Goal: Information Seeking & Learning: Learn about a topic

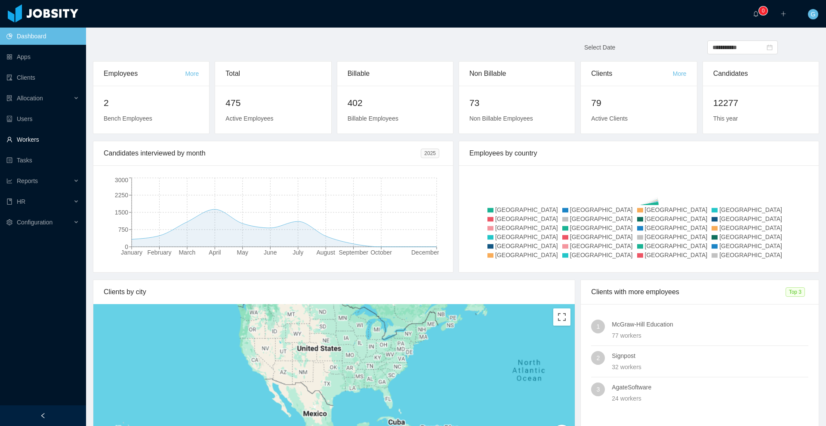
click at [43, 142] on link "Workers" at bounding box center [42, 139] width 73 height 17
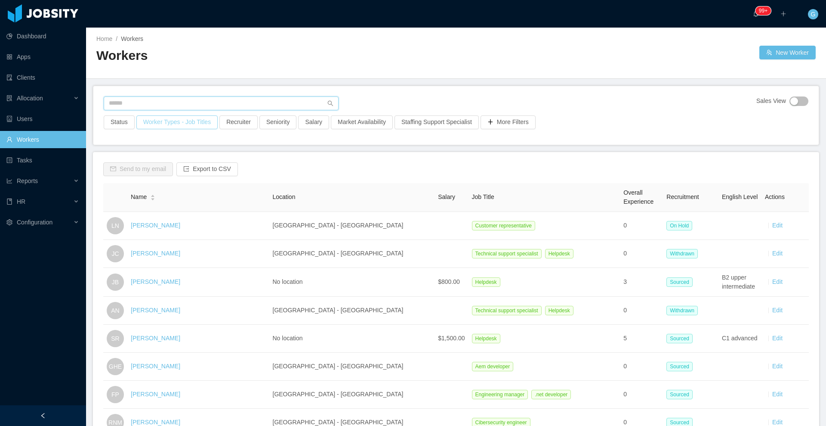
click at [138, 101] on input "text" at bounding box center [221, 103] width 235 height 14
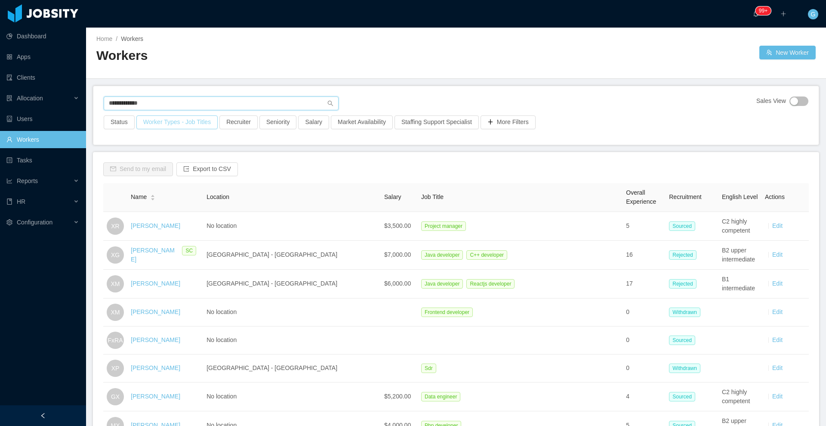
type input "**********"
click at [169, 121] on button "Worker Types - Job Titles" at bounding box center [176, 122] width 81 height 14
click at [133, 161] on div "Business Unit" at bounding box center [170, 160] width 109 height 9
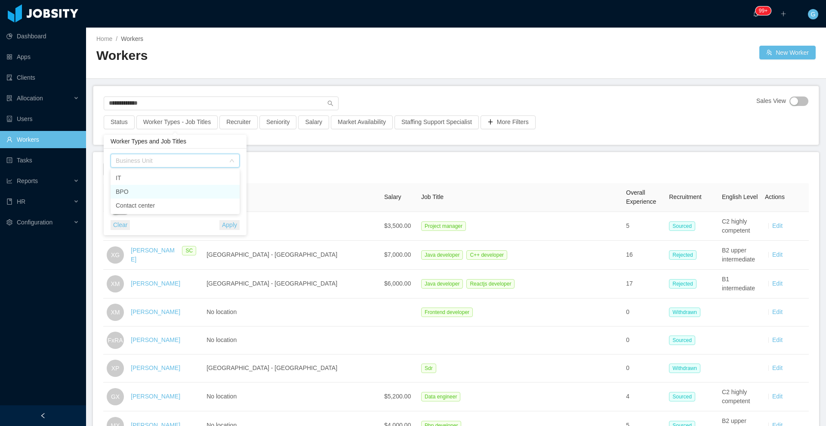
click at [127, 192] on li "BPO" at bounding box center [175, 192] width 129 height 14
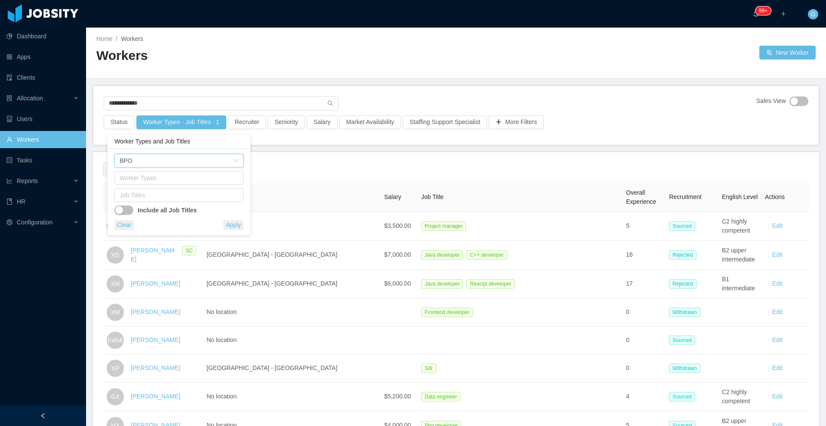
click at [231, 227] on button "Apply" at bounding box center [233, 225] width 20 height 10
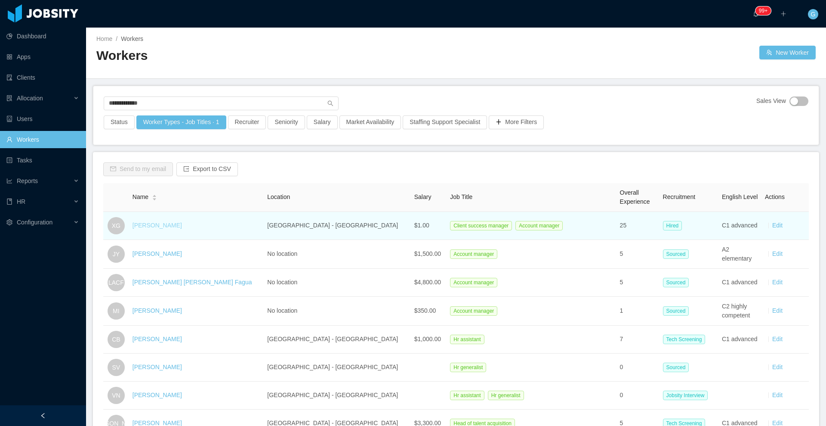
click at [164, 225] on link "Xavier Garzon" at bounding box center [157, 225] width 49 height 7
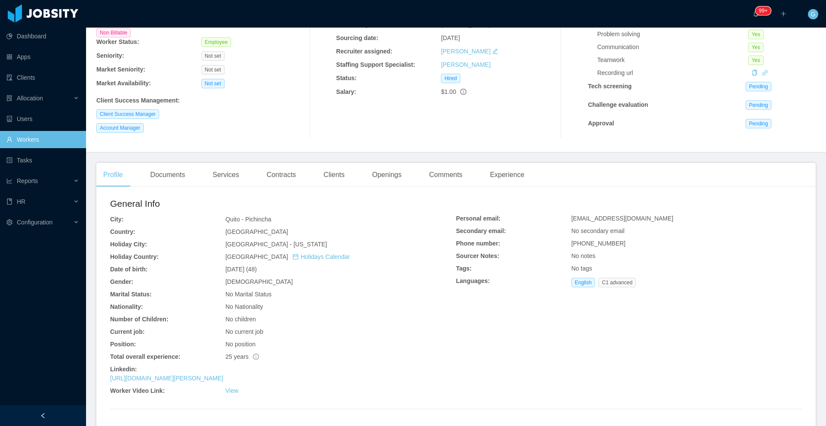
scroll to position [108, 0]
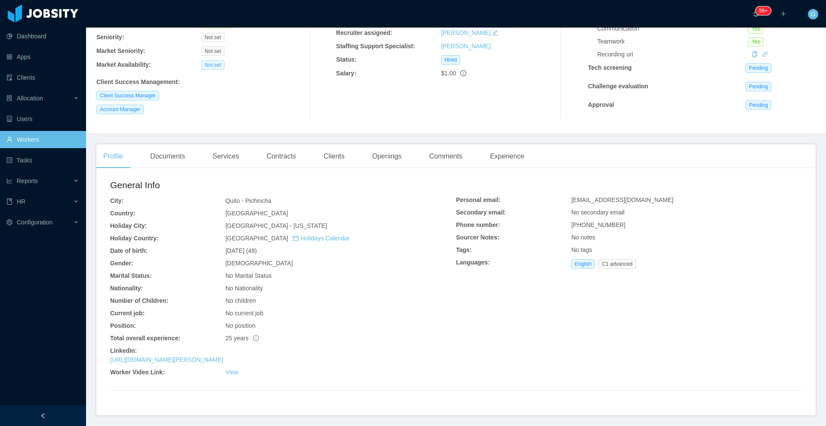
click at [221, 159] on div "Services" at bounding box center [226, 156] width 40 height 24
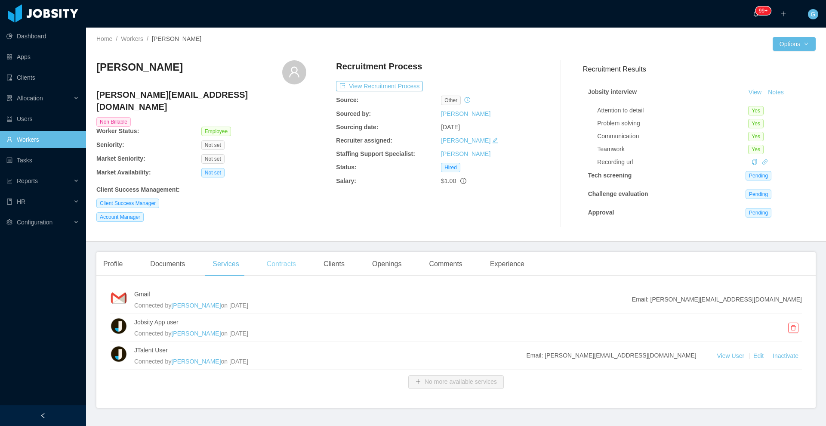
click at [265, 268] on div "Contracts" at bounding box center [281, 264] width 43 height 24
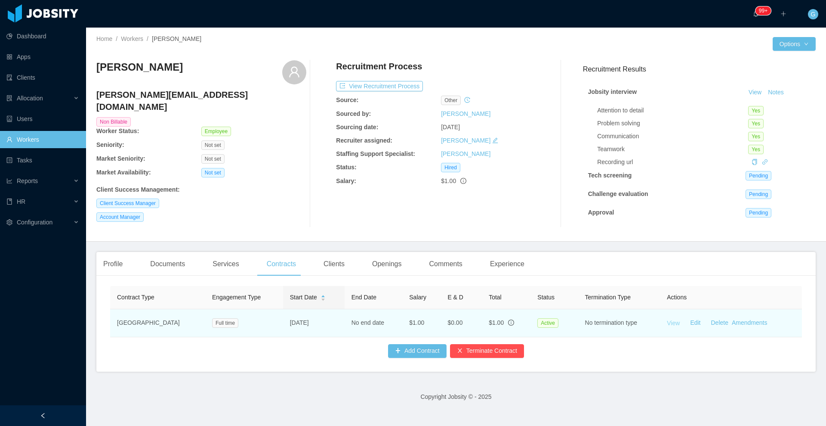
click at [667, 323] on link "View" at bounding box center [673, 322] width 13 height 7
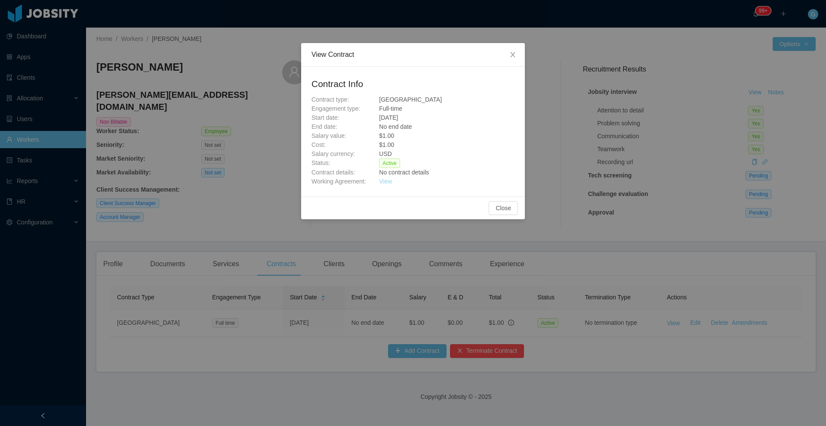
click at [383, 183] on link "View" at bounding box center [385, 181] width 13 height 7
click at [651, 234] on div "View Contract Contract Info Contract type: USA Engagement type: Full-time Start…" at bounding box center [413, 213] width 826 height 426
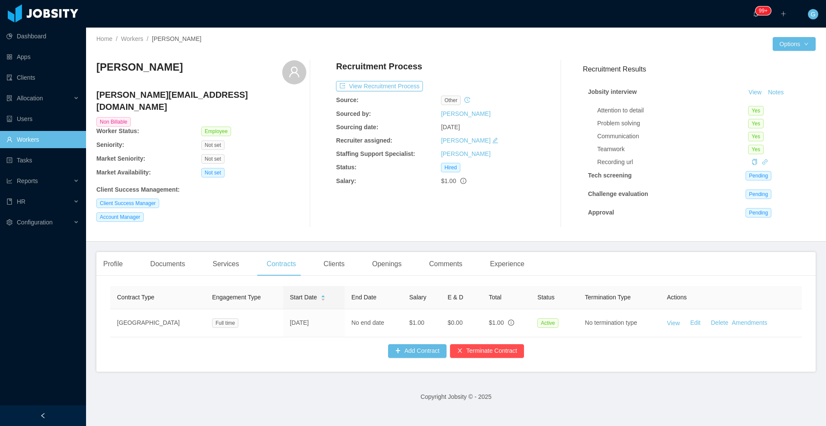
click at [45, 141] on link "Workers" at bounding box center [42, 139] width 73 height 17
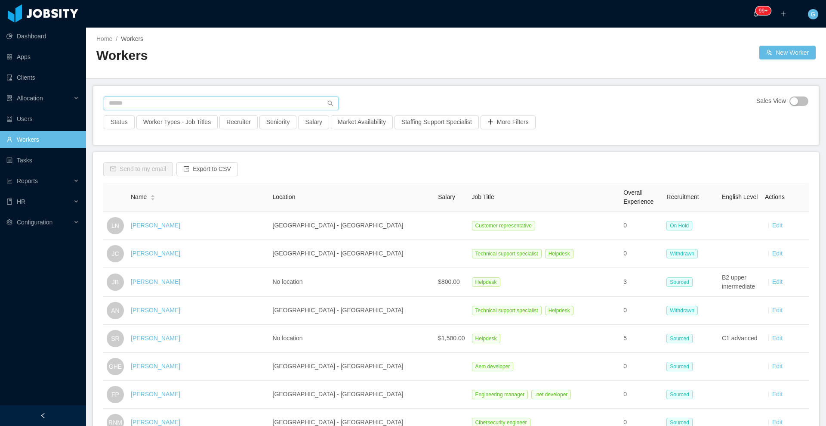
click at [140, 108] on input "text" at bounding box center [221, 103] width 235 height 14
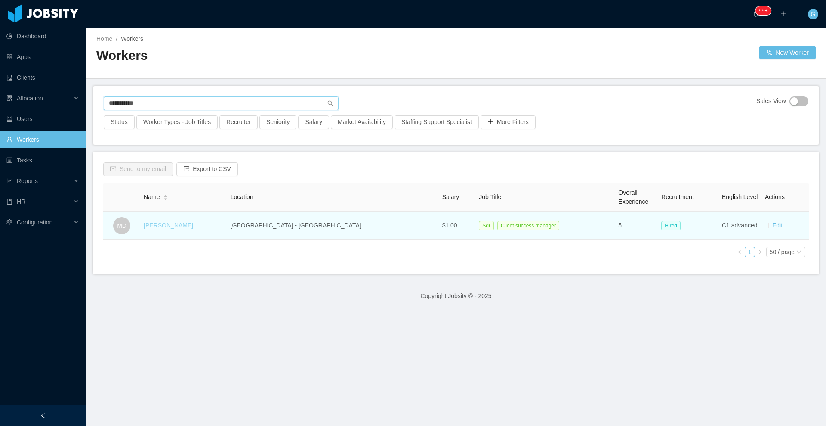
type input "**********"
click at [193, 228] on link "Martina Dousdebes" at bounding box center [168, 225] width 49 height 7
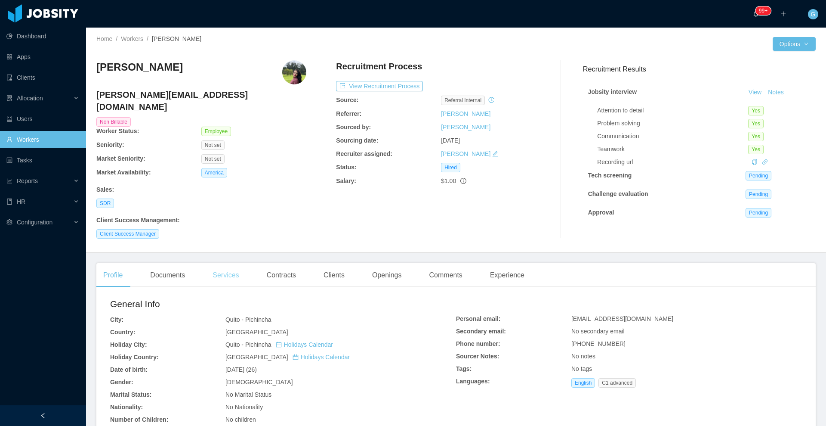
click at [243, 268] on div "Services" at bounding box center [226, 275] width 40 height 24
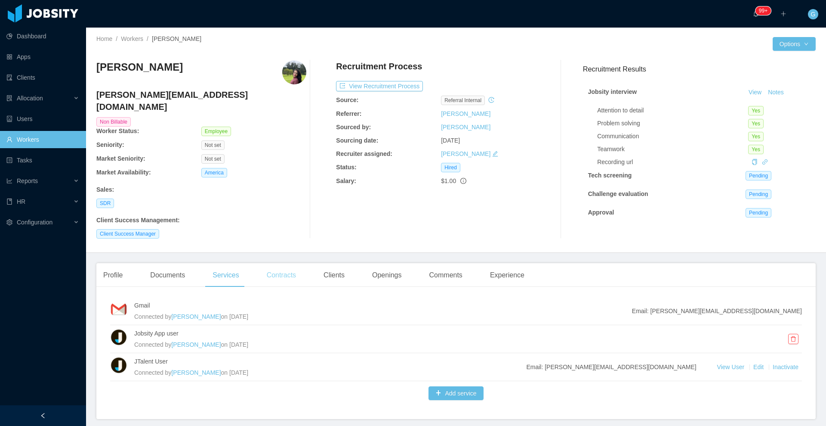
click at [280, 266] on div "Contracts" at bounding box center [281, 275] width 43 height 24
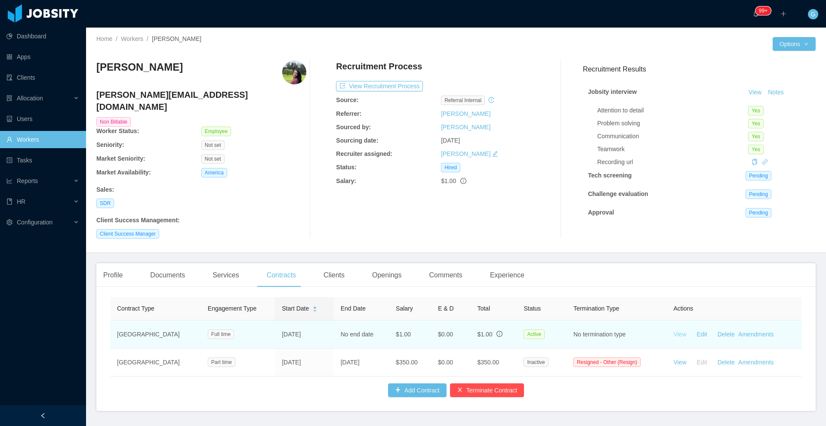
click at [673, 330] on link "View" at bounding box center [679, 333] width 13 height 7
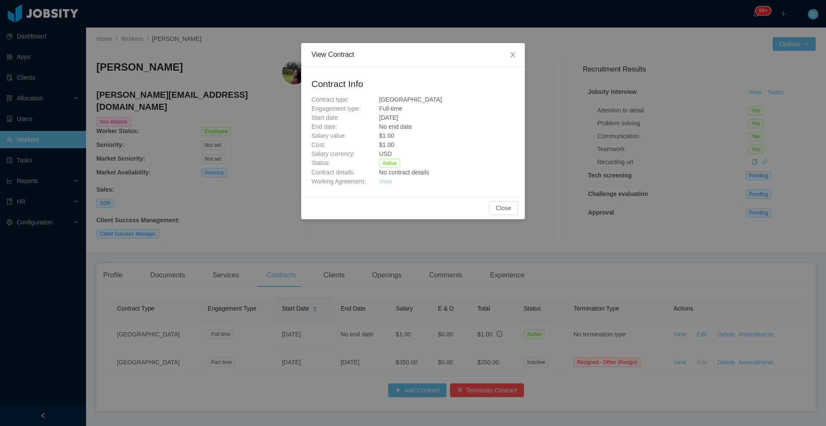
click at [387, 182] on link "View" at bounding box center [385, 181] width 13 height 7
click at [579, 182] on div "View Contract Contract Info Contract type: USA Engagement type: Full-time Start…" at bounding box center [413, 213] width 826 height 426
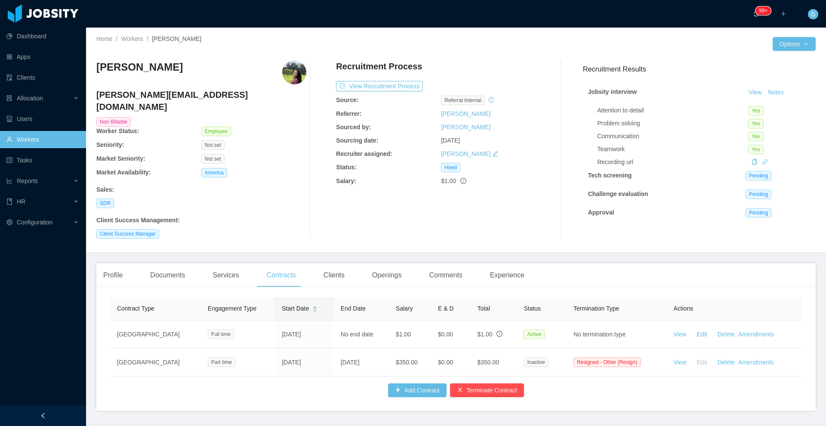
click at [23, 140] on link "Workers" at bounding box center [42, 139] width 73 height 17
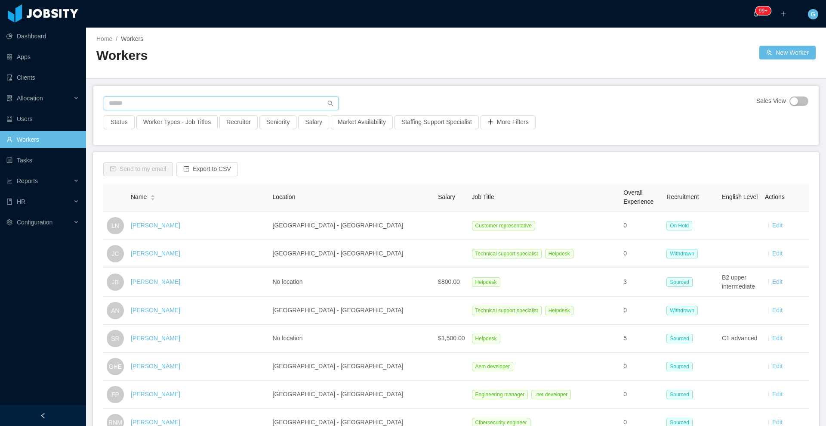
click at [154, 100] on input "text" at bounding box center [221, 103] width 235 height 14
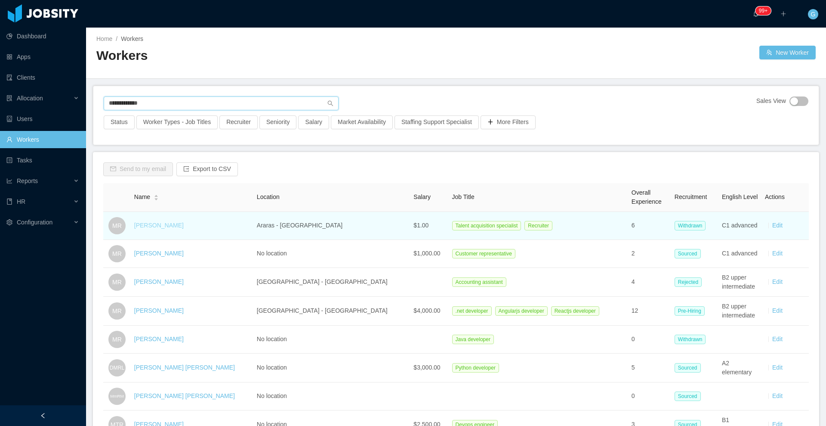
type input "**********"
click at [160, 224] on link "Miguel Rodrigues" at bounding box center [158, 225] width 49 height 7
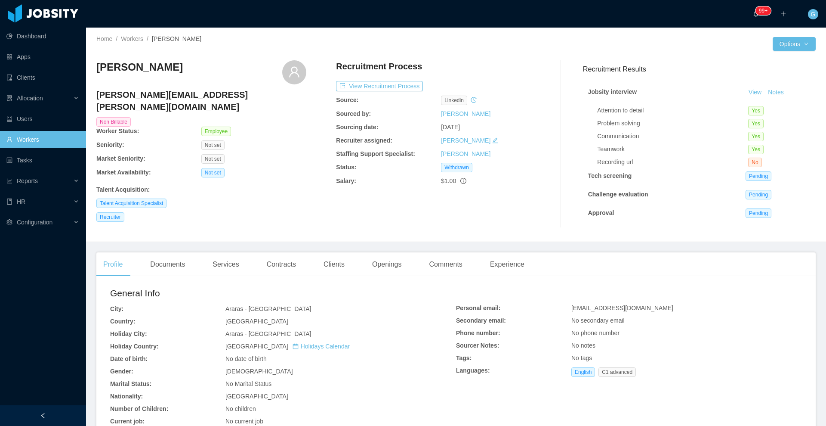
scroll to position [126, 0]
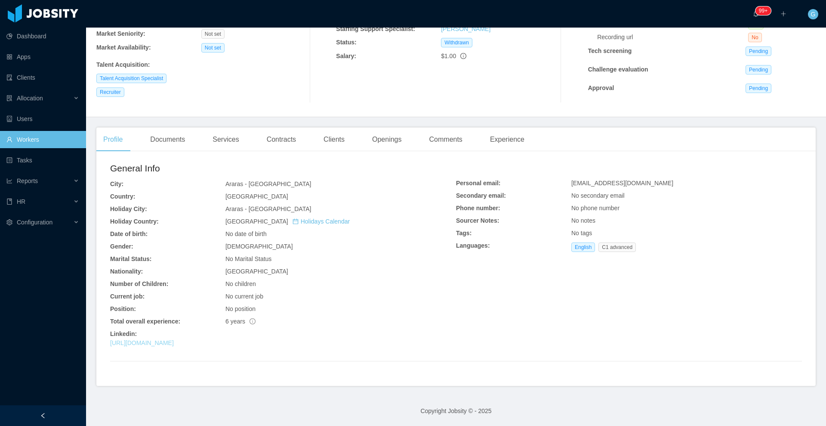
click at [167, 346] on link "https://www.linkedin.com/in/miguelcavole" at bounding box center [142, 342] width 64 height 7
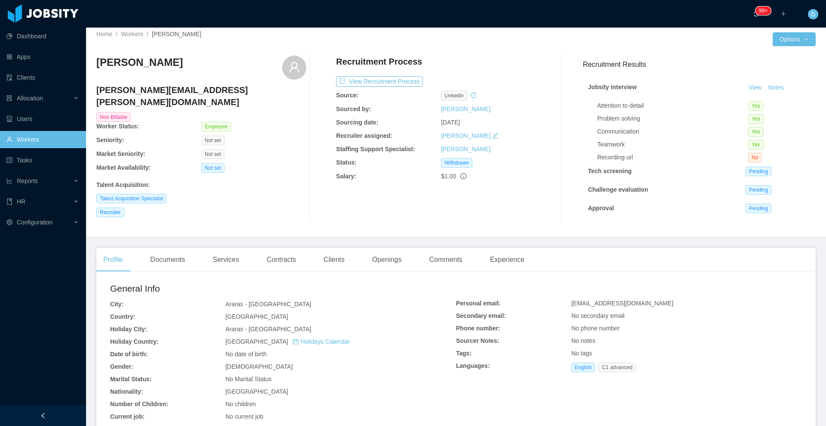
scroll to position [0, 0]
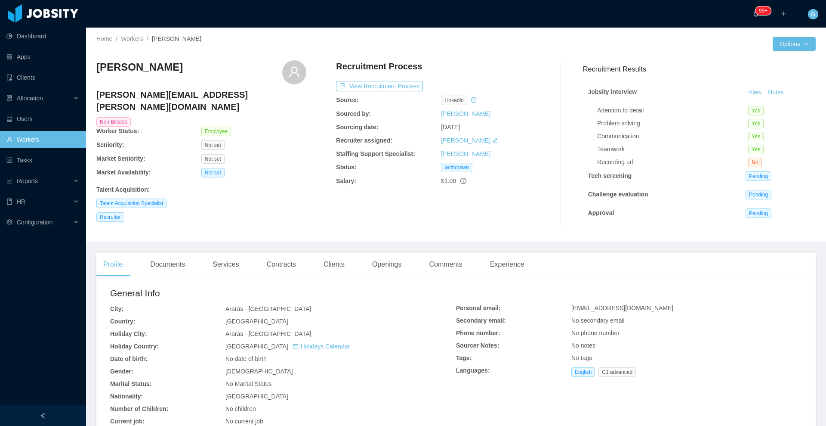
click at [56, 139] on link "Workers" at bounding box center [42, 139] width 73 height 17
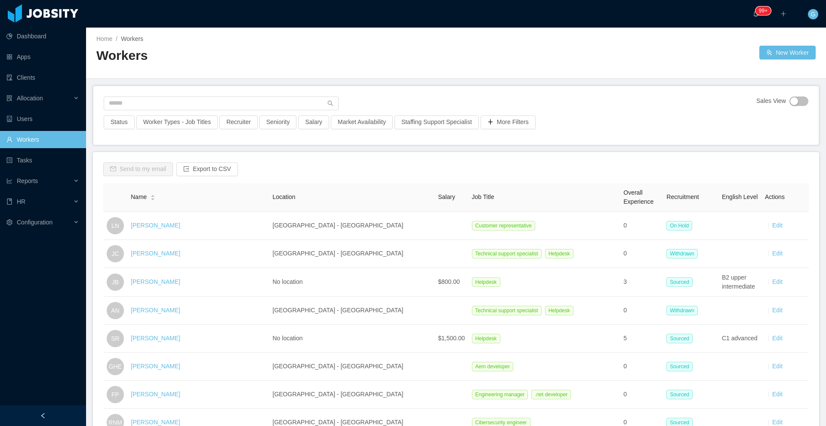
click at [144, 96] on span at bounding box center [221, 103] width 235 height 14
click at [145, 107] on input "text" at bounding box center [221, 103] width 235 height 14
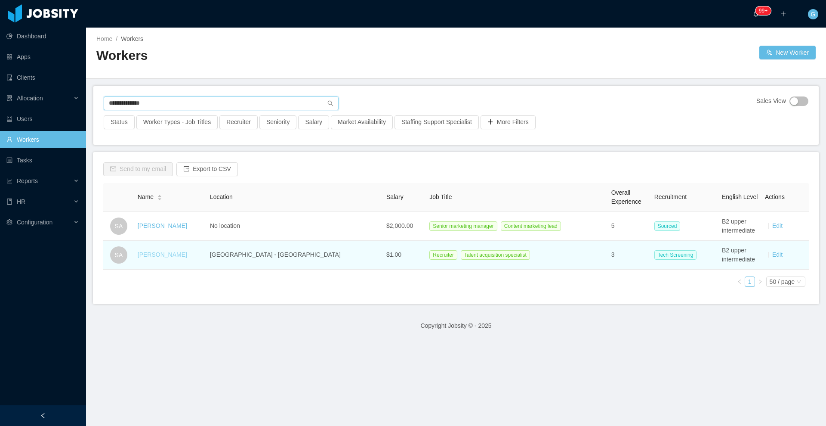
type input "**********"
click at [172, 256] on link "Silvia Andrade" at bounding box center [162, 254] width 49 height 7
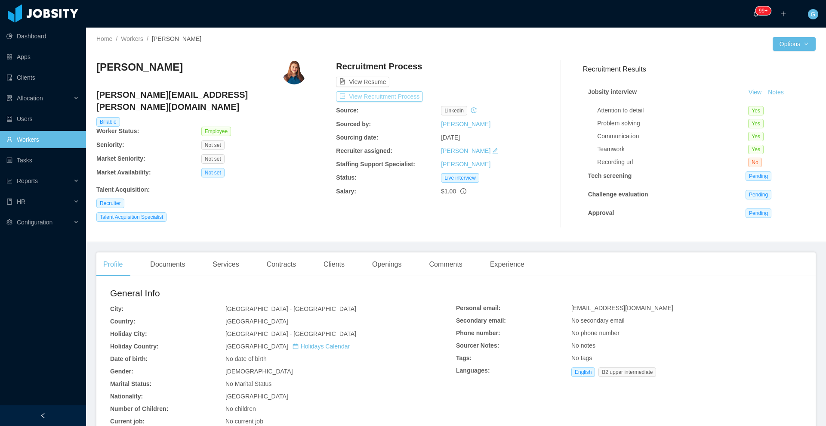
click at [361, 92] on button "View Recruitment Process" at bounding box center [379, 96] width 87 height 10
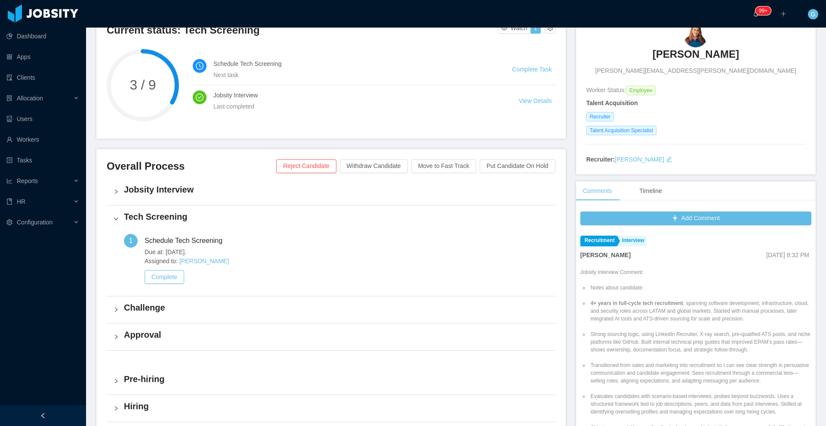
scroll to position [161, 0]
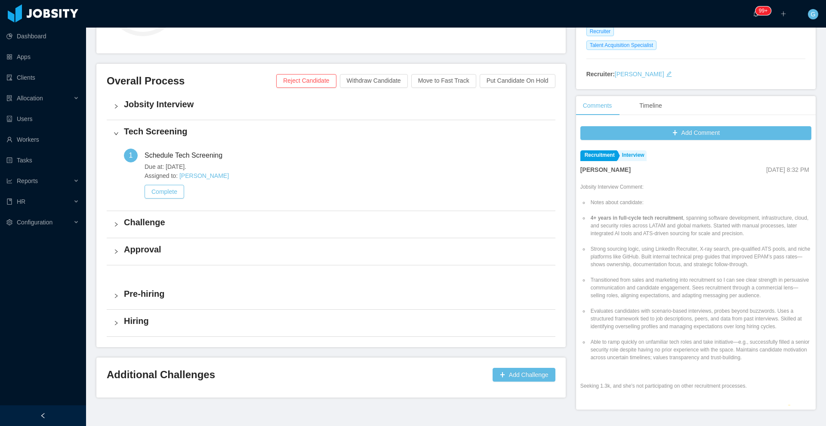
click at [150, 110] on h4 "Jobsity Interview" at bounding box center [336, 104] width 425 height 12
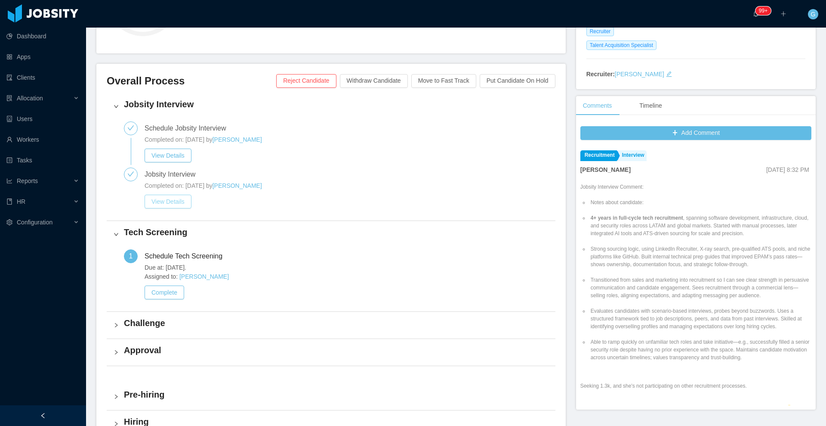
click at [167, 197] on button "View Details" at bounding box center [168, 201] width 47 height 14
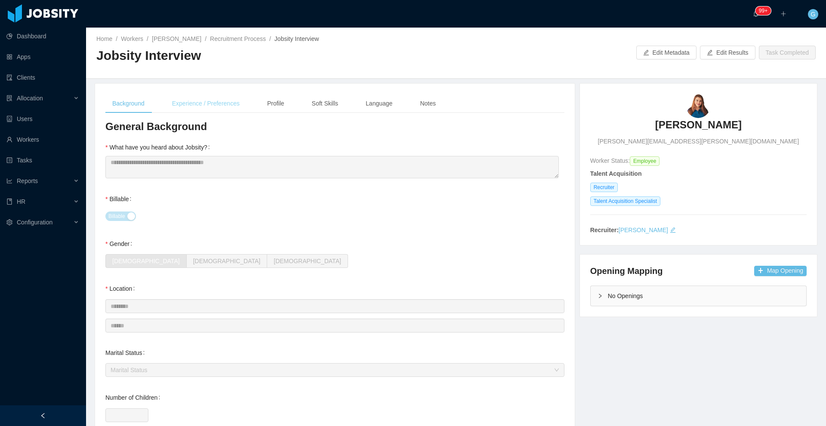
click at [195, 106] on div "Experience / Preferences" at bounding box center [205, 103] width 81 height 19
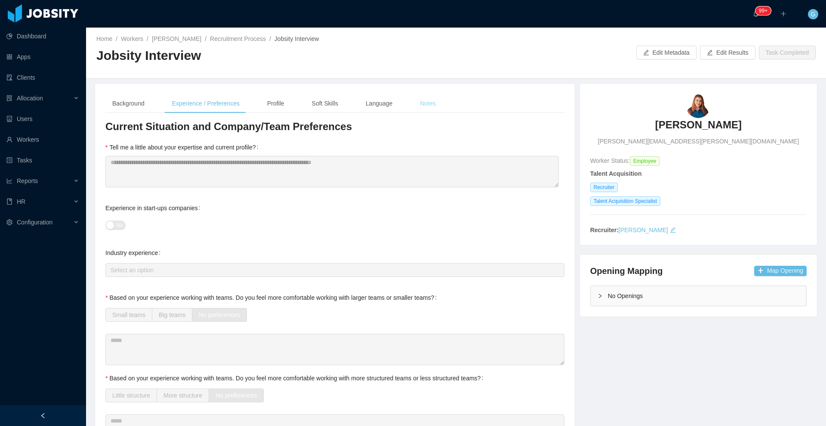
click at [415, 98] on div "Notes" at bounding box center [428, 103] width 30 height 19
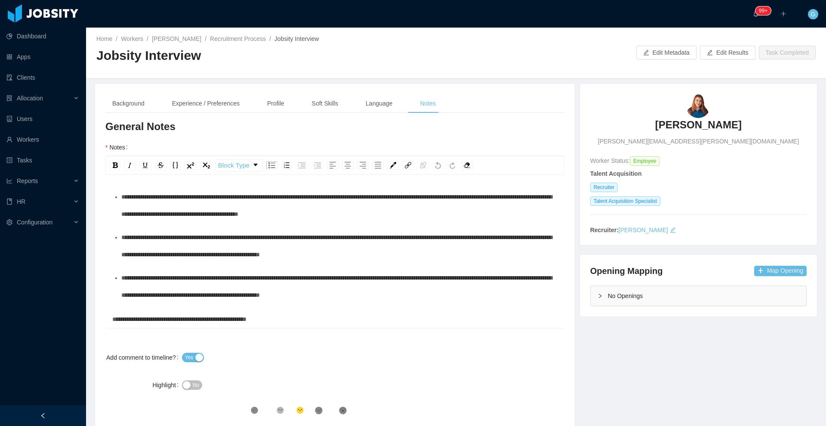
scroll to position [198, 0]
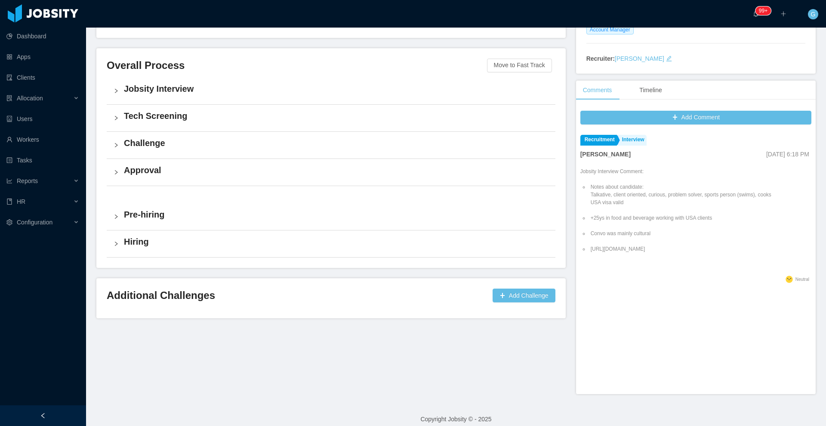
scroll to position [185, 0]
